Goal: Task Accomplishment & Management: Manage account settings

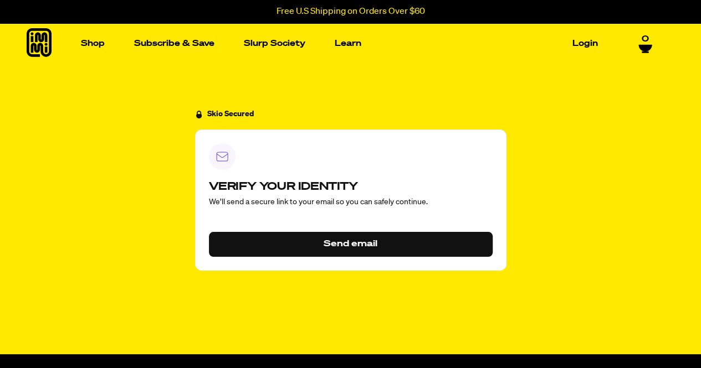
click at [327, 239] on button "Send email" at bounding box center [351, 244] width 284 height 25
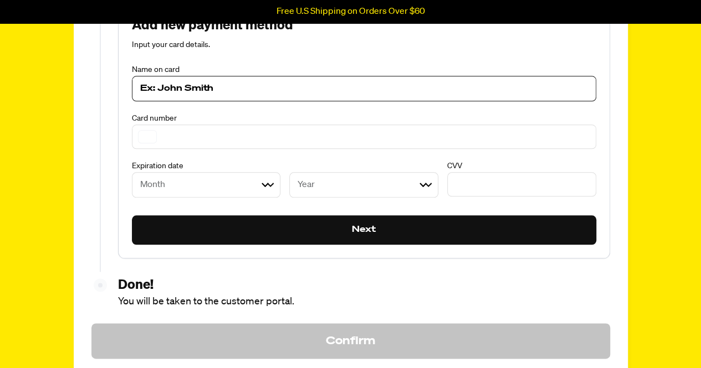
scroll to position [520, 0]
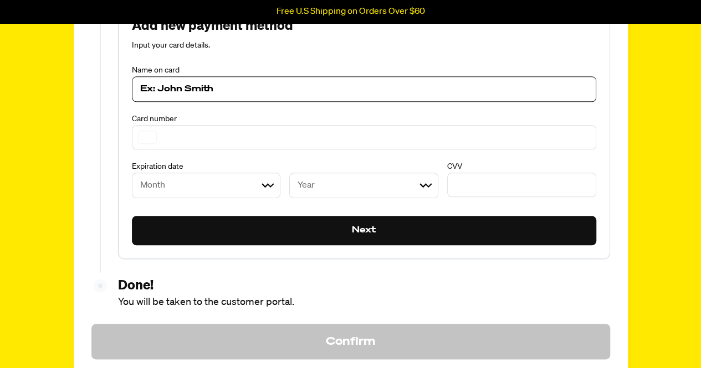
click at [300, 86] on input at bounding box center [364, 89] width 448 height 13
click at [219, 90] on input at bounding box center [364, 89] width 448 height 13
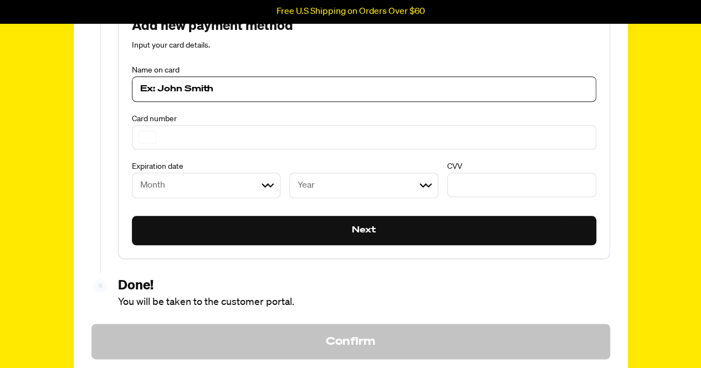
click at [191, 87] on input at bounding box center [364, 89] width 448 height 13
type input "Brian K Muzas"
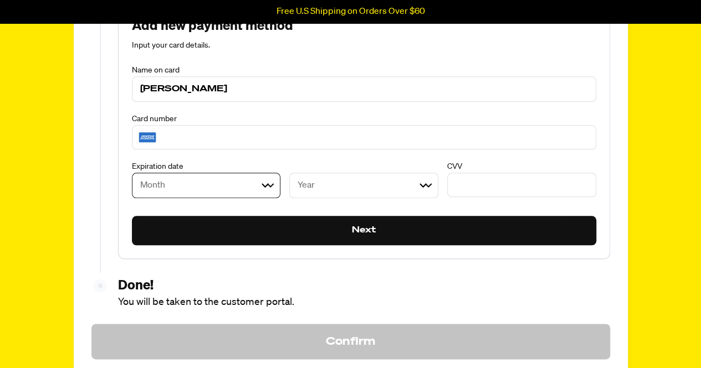
click at [216, 187] on select "Month 01 02 03 04 05 06 07 08 09 10 11 12" at bounding box center [206, 185] width 149 height 25
select select "07"
click at [132, 173] on select "Month 01 02 03 04 05 06 07 08 09 10 11 12" at bounding box center [206, 185] width 149 height 25
click at [350, 184] on select "Year 2025 2026 2027 2028 2029 2030 2031 2032 2033 2034 2035 2036 2037 2038 2039…" at bounding box center [363, 185] width 149 height 25
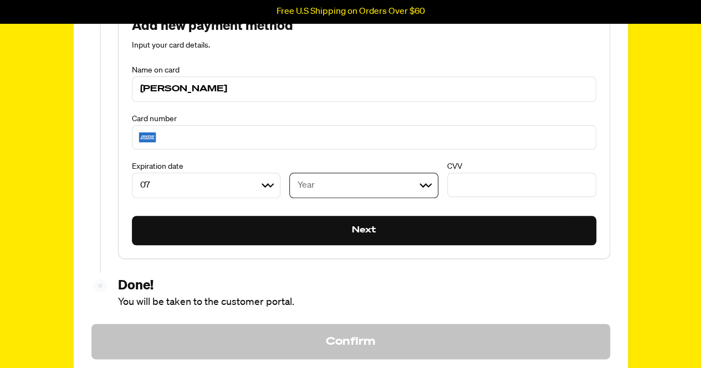
select select "2029"
click at [289, 173] on select "Year 2025 2026 2027 2028 2029 2030 2031 2032 2033 2034 2035 2036 2037 2038 2039…" at bounding box center [363, 185] width 149 height 25
click at [420, 230] on button "Next" at bounding box center [364, 231] width 464 height 30
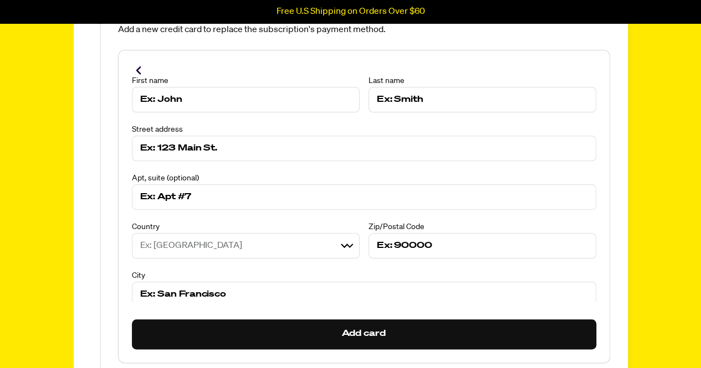
scroll to position [63, 0]
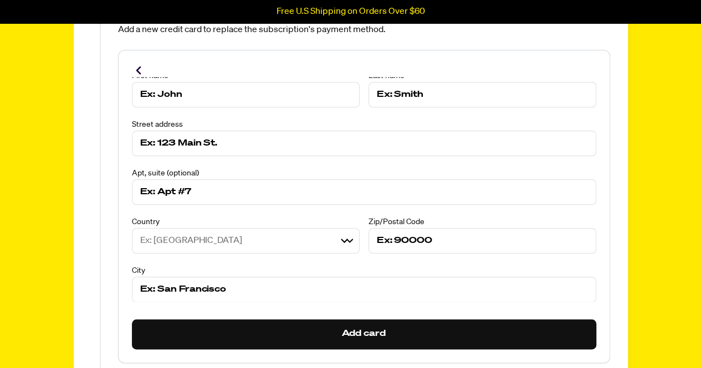
click at [183, 90] on input at bounding box center [245, 94] width 211 height 13
type input "[PERSON_NAME]"
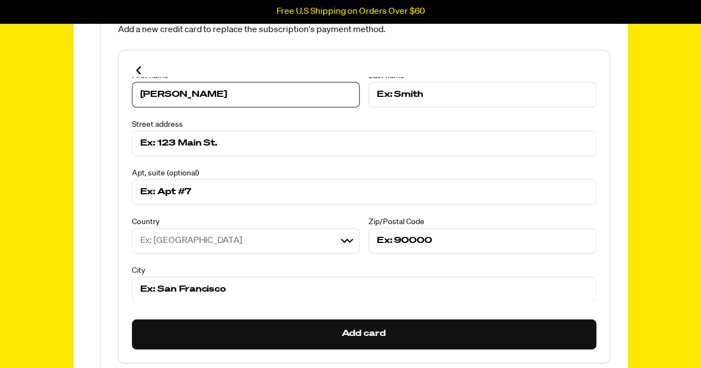
click at [394, 96] on input at bounding box center [482, 94] width 211 height 13
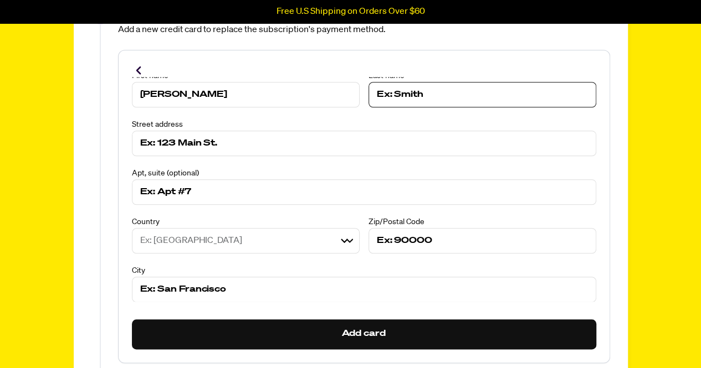
type input "Muzas"
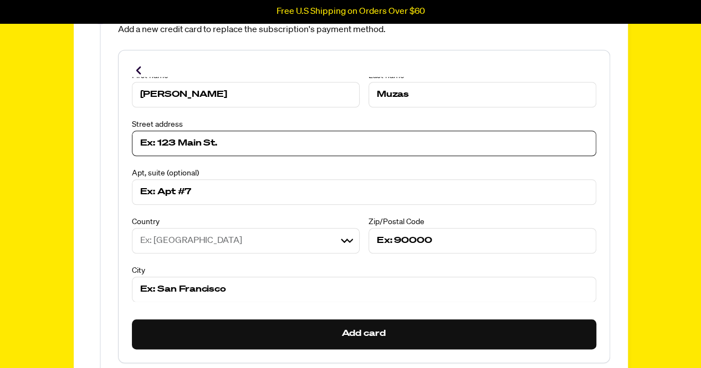
click at [349, 147] on input at bounding box center [364, 143] width 448 height 13
type input "421 Warren St"
click at [242, 191] on input at bounding box center [364, 192] width 448 height 13
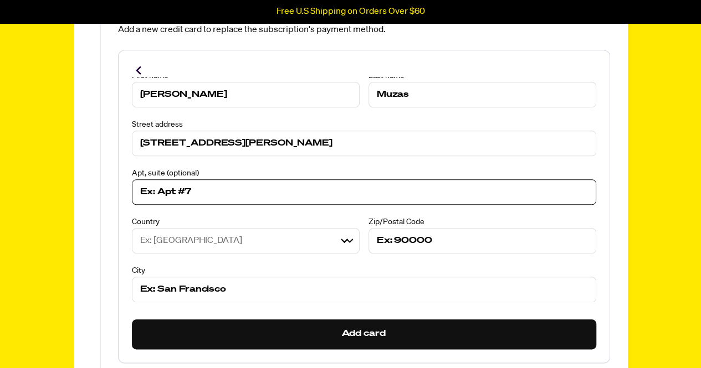
click at [242, 191] on input at bounding box center [364, 192] width 448 height 13
click at [215, 253] on div "First name Brian Last name Muzas Street address 421 Warren St Apt, suite (optio…" at bounding box center [364, 185] width 464 height 235
click at [182, 190] on input at bounding box center [364, 192] width 448 height 13
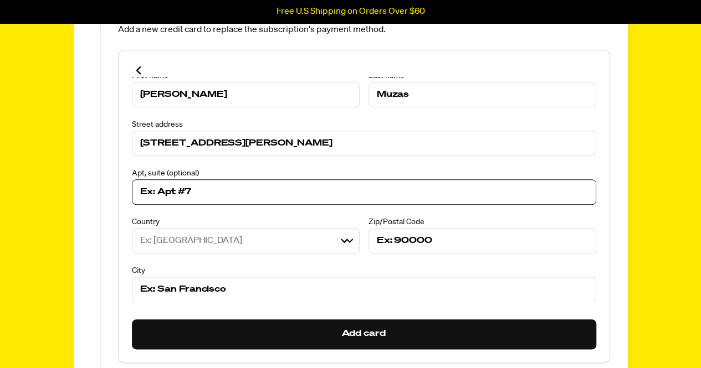
click at [182, 190] on input at bounding box center [364, 192] width 448 height 13
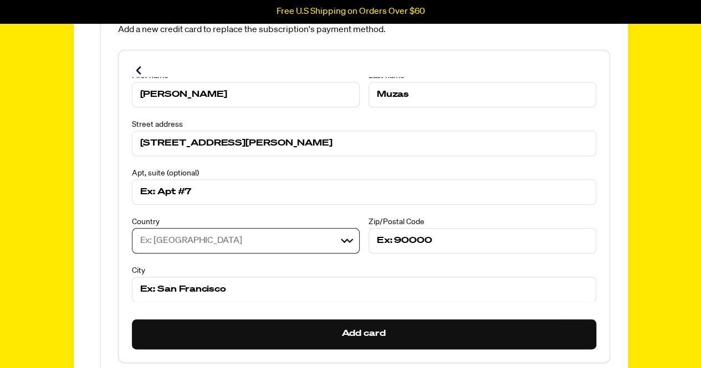
click at [179, 238] on select "Ex: United States United States United Kingdom Canada Australia Germany Netherl…" at bounding box center [246, 240] width 228 height 25
click at [433, 239] on input at bounding box center [482, 240] width 211 height 13
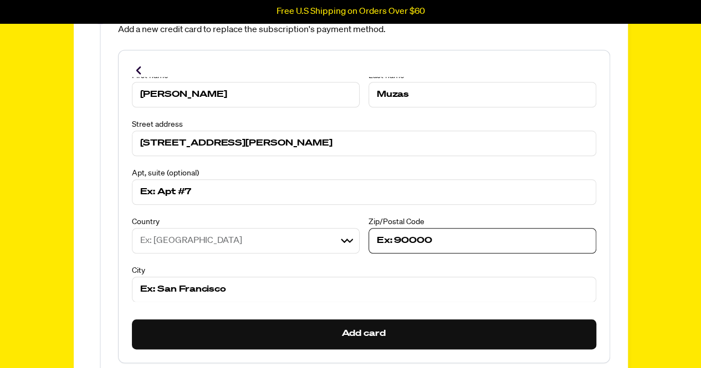
type input "08865"
click at [264, 293] on input at bounding box center [364, 289] width 448 height 13
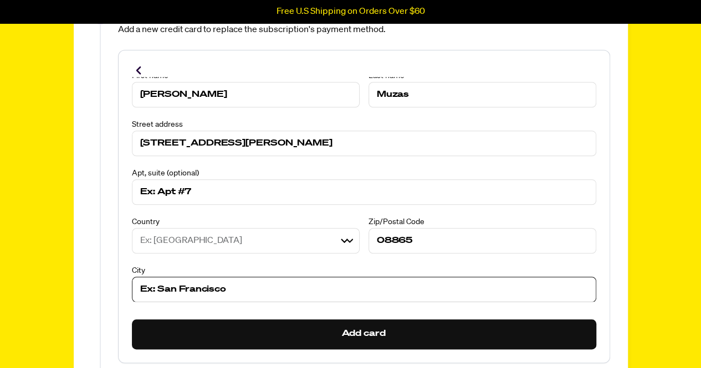
type input "Phillipsburg"
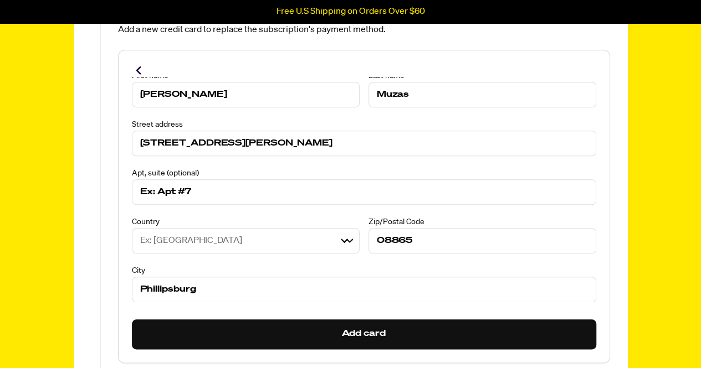
click at [329, 332] on button "Add card" at bounding box center [364, 335] width 464 height 30
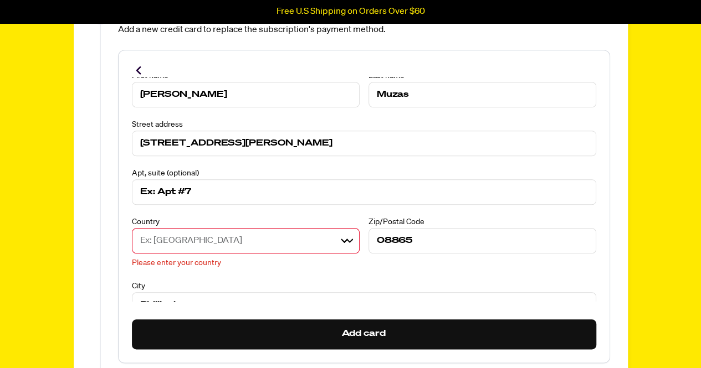
click at [245, 242] on select "Ex: United States United States United Kingdom Canada Australia Germany Netherl…" at bounding box center [246, 240] width 228 height 25
select select "[GEOGRAPHIC_DATA]"
click at [132, 228] on select "Ex: United States United States United Kingdom Canada Australia Germany Netherl…" at bounding box center [246, 240] width 228 height 25
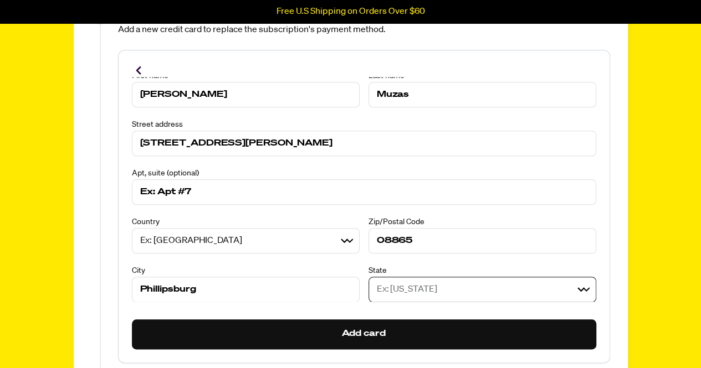
click at [565, 290] on select "Ex: California Alabama Alaska American Samoa Arizona Arkansas California Colora…" at bounding box center [482, 289] width 228 height 25
select select "[US_STATE]"
click at [368, 277] on select "Ex: California Alabama Alaska American Samoa Arizona Arkansas California Colora…" at bounding box center [482, 289] width 228 height 25
click at [399, 329] on button "Add card" at bounding box center [364, 335] width 464 height 30
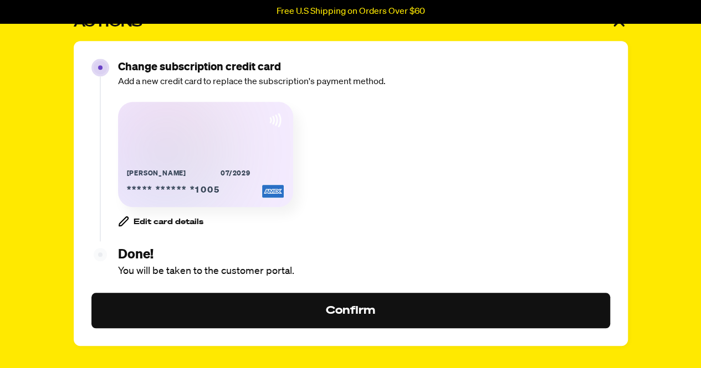
scroll to position [408, 0]
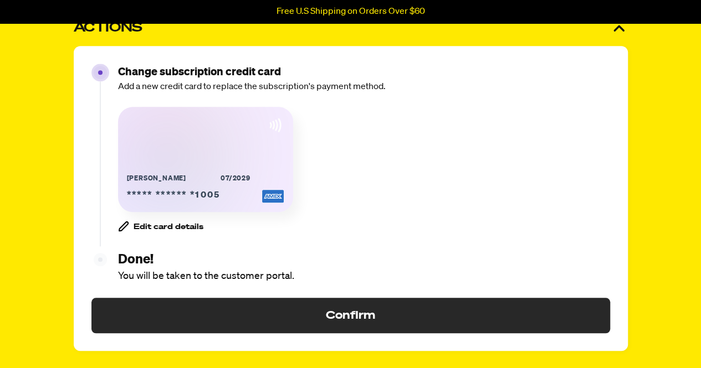
click at [360, 306] on button "Confirm" at bounding box center [350, 315] width 519 height 35
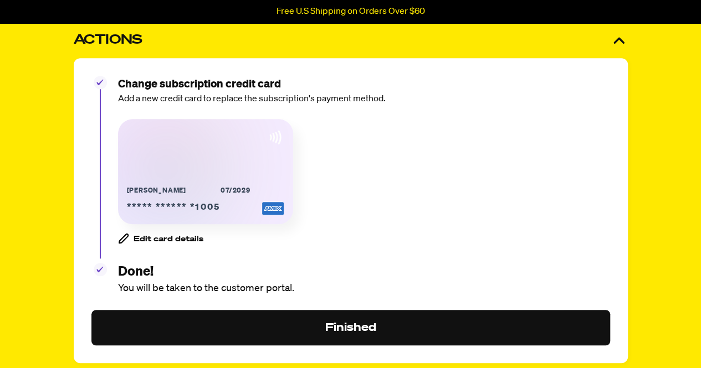
scroll to position [397, 0]
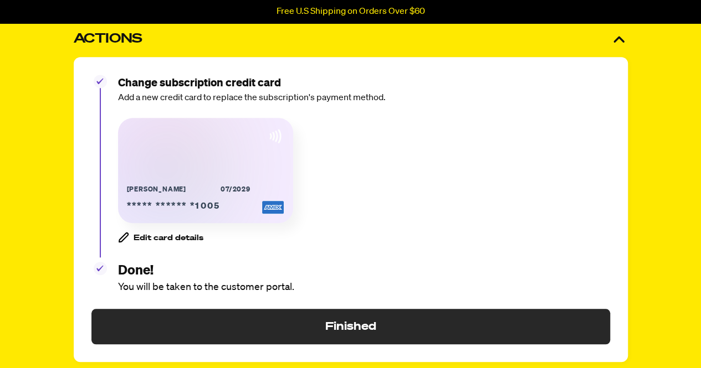
click at [329, 319] on div "Finished" at bounding box center [350, 327] width 51 height 18
